Goal: Transaction & Acquisition: Purchase product/service

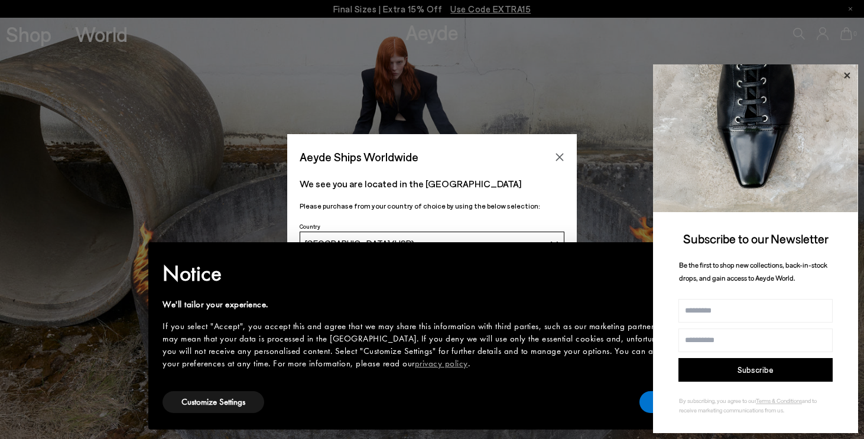
click at [851, 76] on icon at bounding box center [847, 75] width 15 height 15
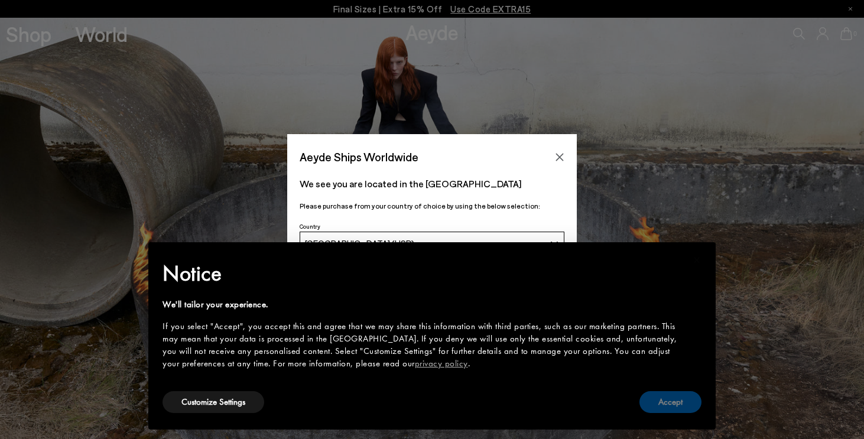
click at [675, 394] on button "Accept" at bounding box center [671, 402] width 62 height 22
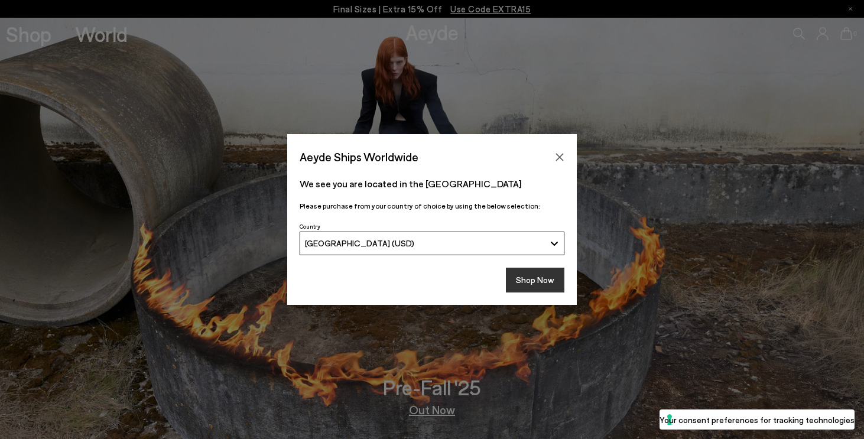
click at [535, 280] on button "Shop Now" at bounding box center [535, 280] width 59 height 25
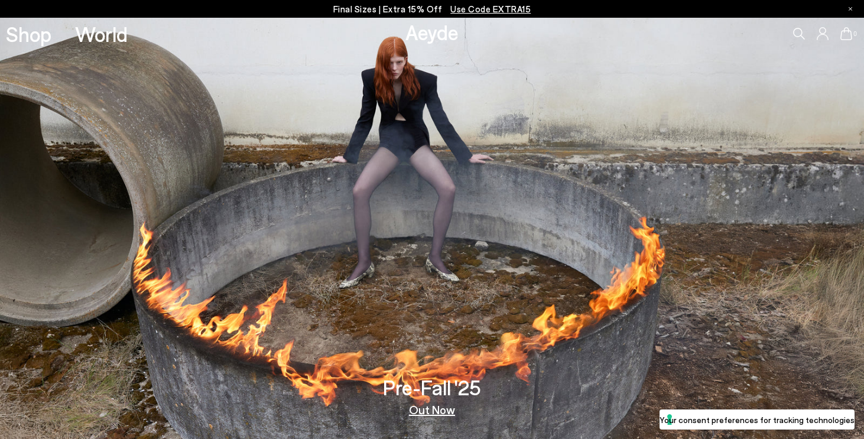
click at [429, 417] on img at bounding box center [432, 229] width 864 height 422
click at [432, 409] on link "Out Now" at bounding box center [432, 410] width 46 height 12
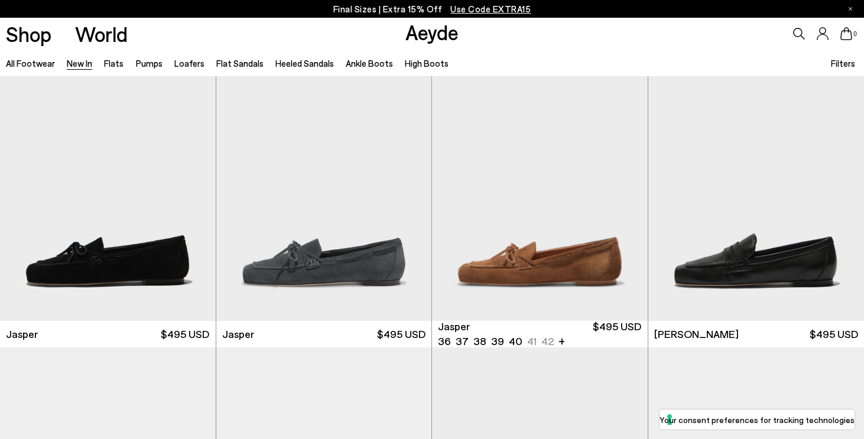
scroll to position [326, 0]
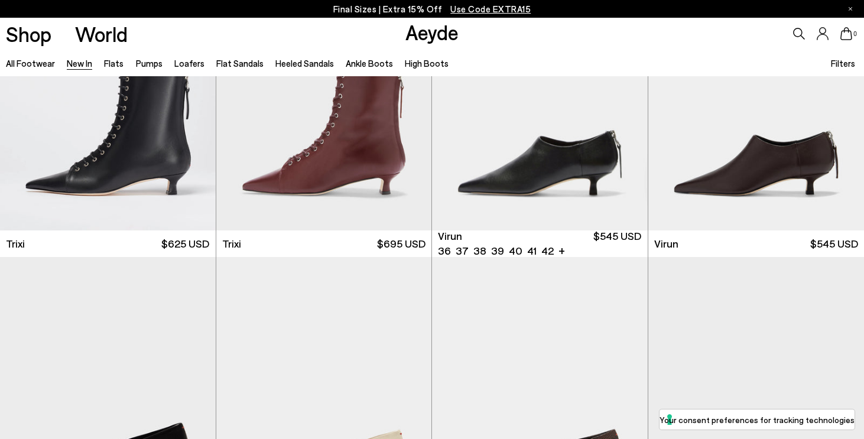
scroll to position [4408, 0]
